Goal: Ask a question

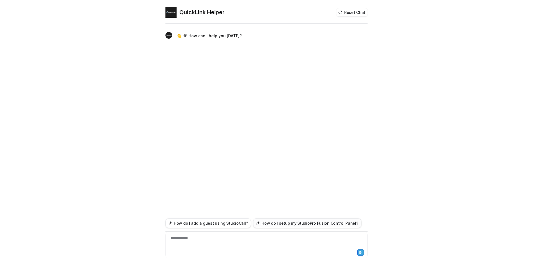
click at [304, 223] on button "How do I setup my StudioPro Fusion Control Panel?" at bounding box center [307, 223] width 108 height 10
click at [217, 222] on button "How do I add a guest using StudioCall?" at bounding box center [209, 223] width 86 height 10
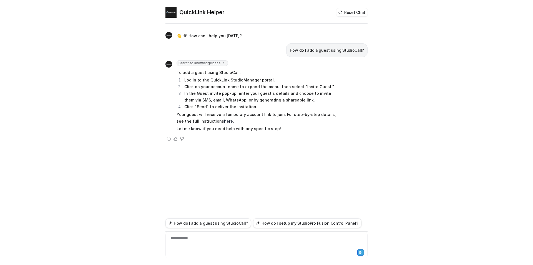
click at [224, 121] on link "here" at bounding box center [228, 121] width 9 height 5
